Goal: Task Accomplishment & Management: Use online tool/utility

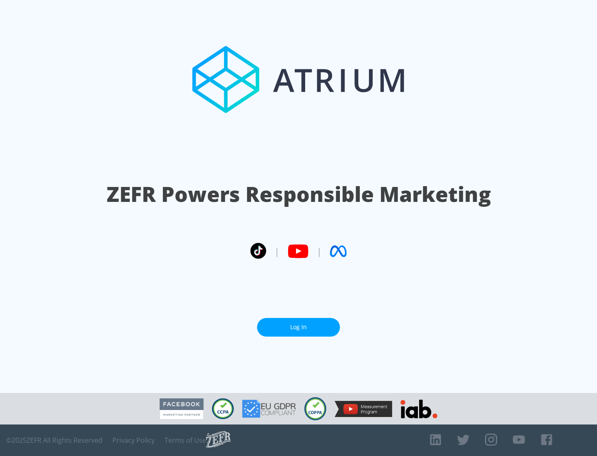
click at [298, 327] on link "Log In" at bounding box center [298, 327] width 83 height 19
